Goal: Find specific page/section: Find specific page/section

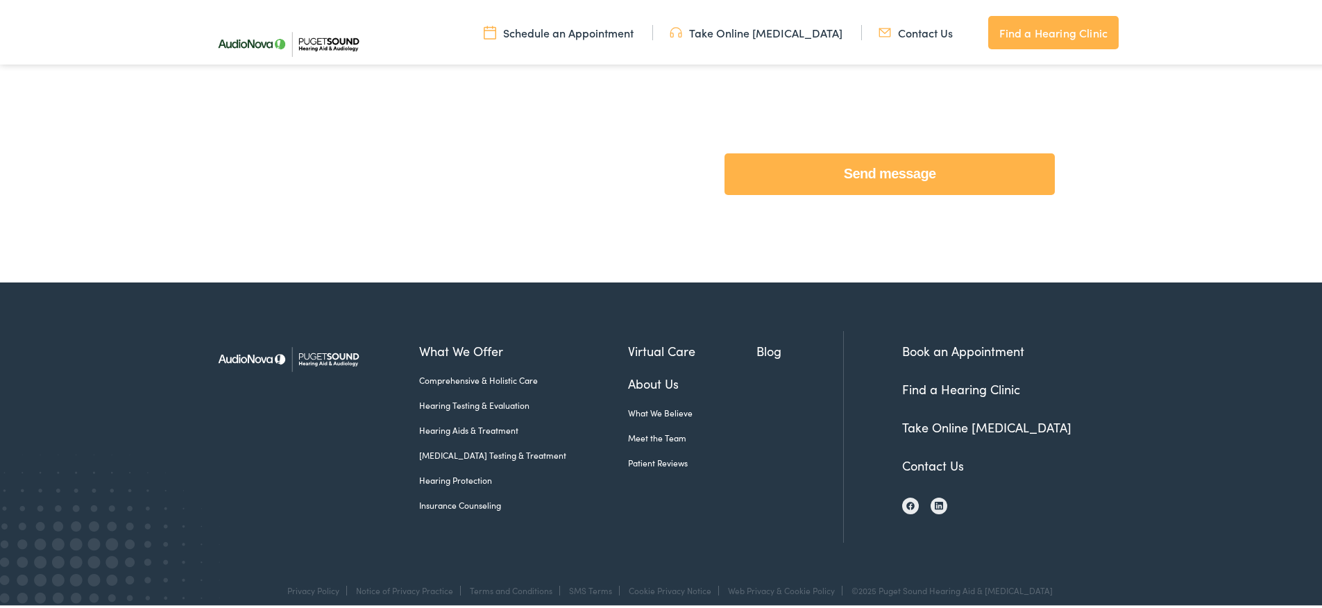
scroll to position [641, 0]
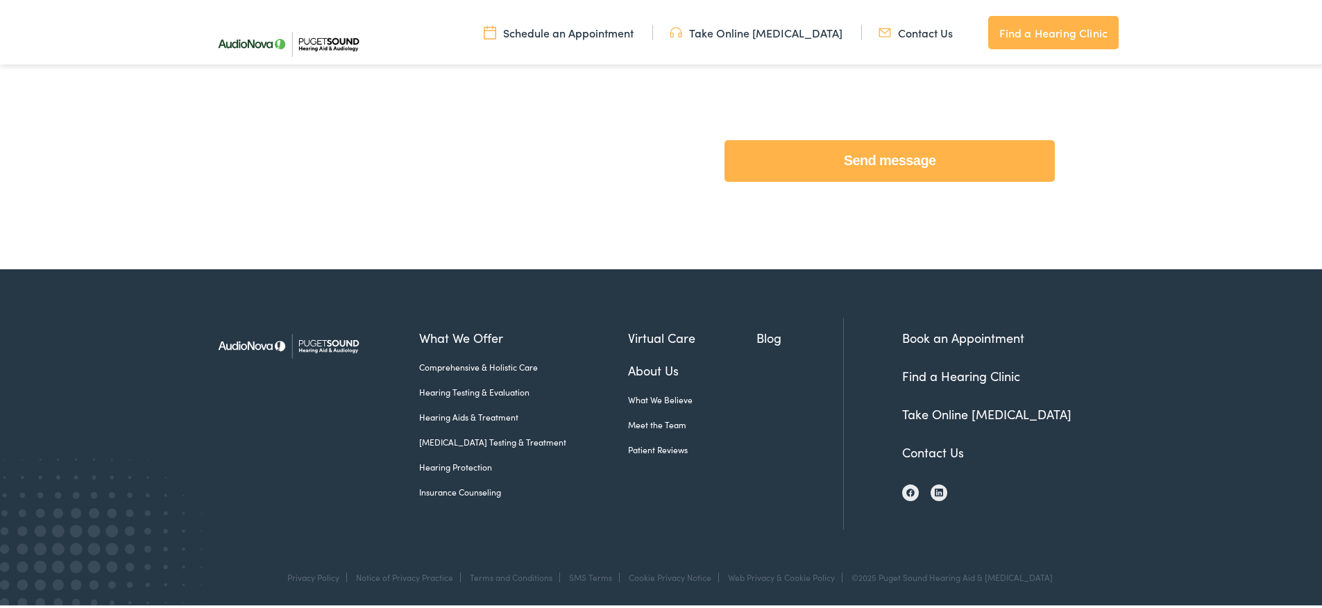
click at [942, 459] on li "Contact Us" at bounding box center [1013, 450] width 222 height 19
click at [976, 369] on link "Find a Hearing Clinic" at bounding box center [961, 373] width 118 height 17
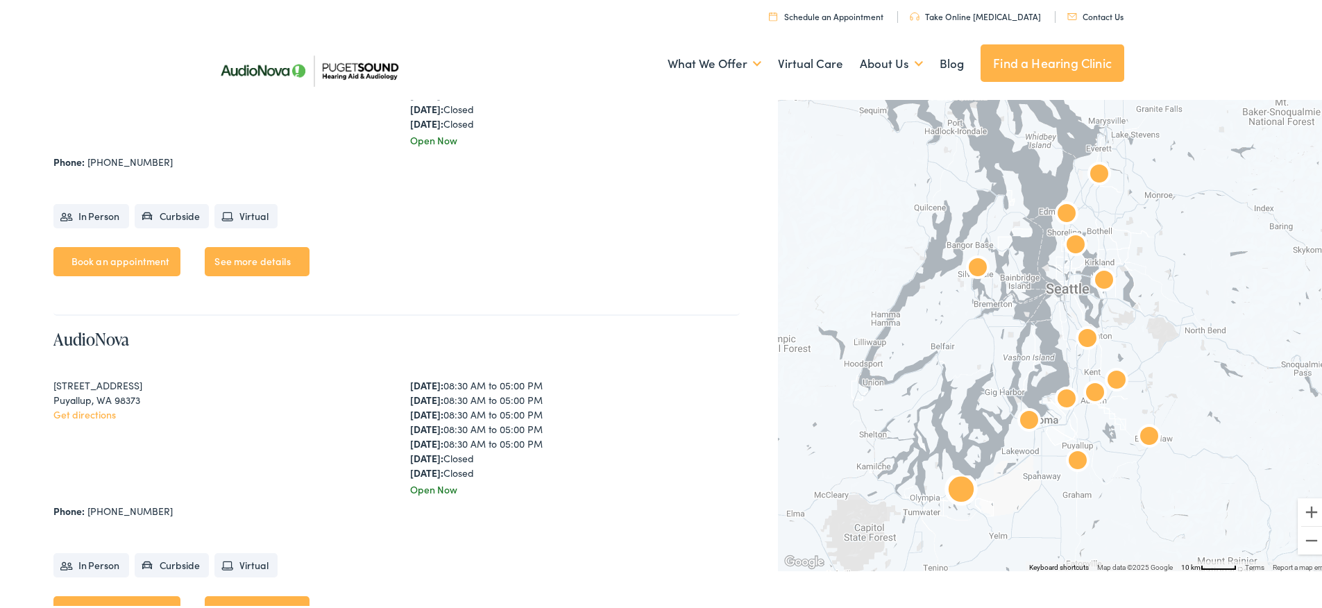
scroll to position [2983, 0]
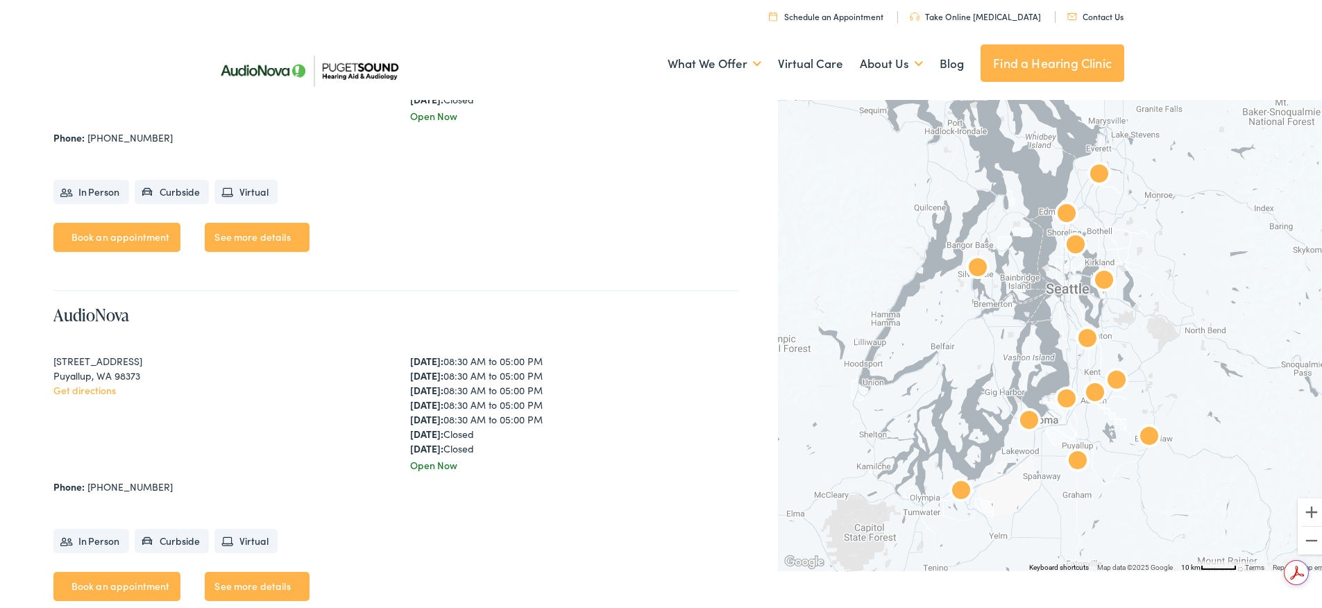
drag, startPoint x: 1180, startPoint y: 49, endPoint x: 1156, endPoint y: 79, distance: 38.5
click at [1180, 49] on div "Menu Close Schedule an Appointment Take Online [MEDICAL_DATA] Contact Us Find a…" at bounding box center [666, 49] width 1332 height 98
